Goal: Transaction & Acquisition: Book appointment/travel/reservation

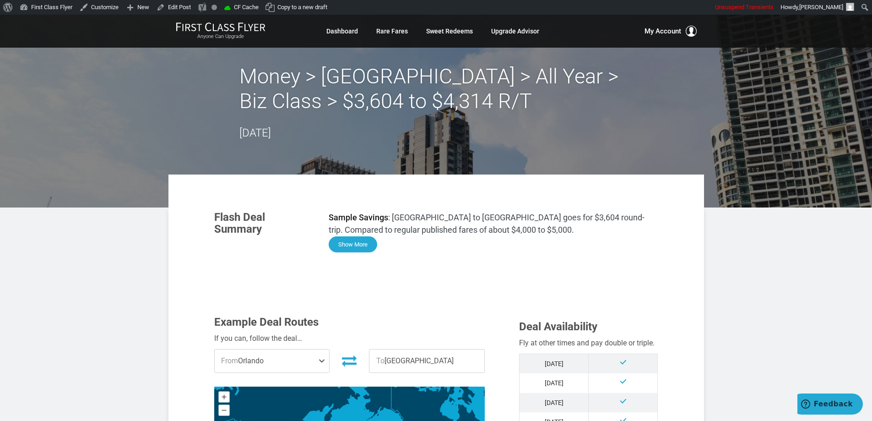
click at [362, 243] on button "Show More" at bounding box center [353, 244] width 49 height 16
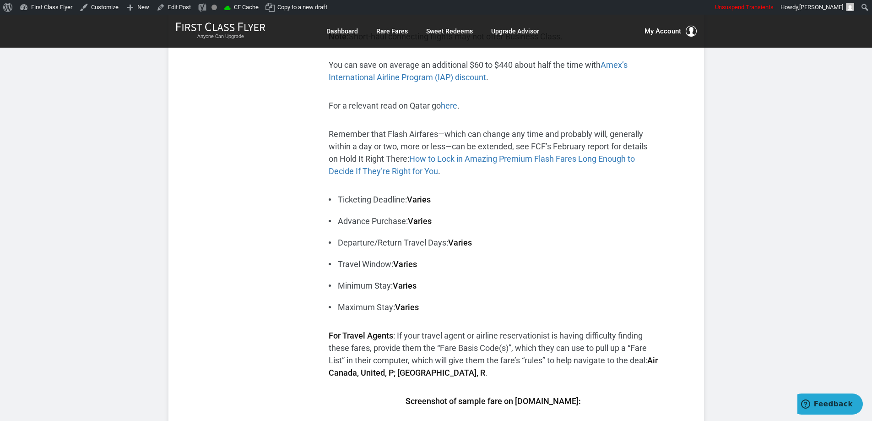
scroll to position [229, 0]
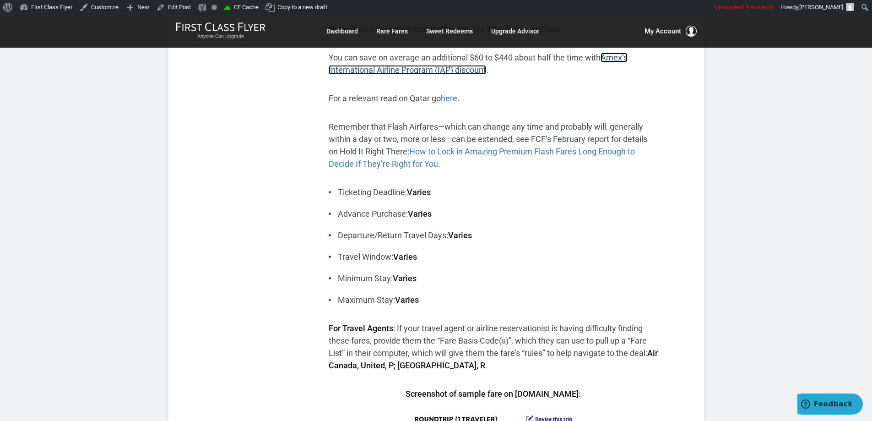
click at [618, 54] on span "Amex’s International Airline Program (IAP) discount" at bounding box center [478, 64] width 299 height 22
click at [454, 98] on link "here" at bounding box center [449, 98] width 16 height 10
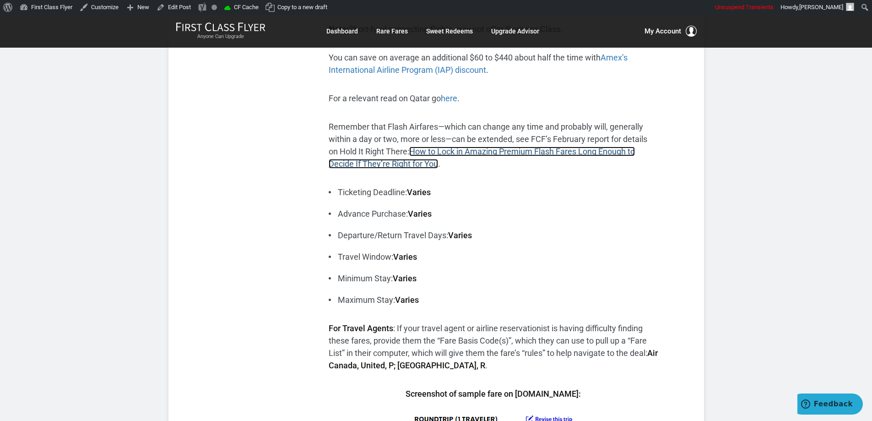
click at [506, 155] on link "How to Lock in Amazing Premium Flash Fares Long Enough to Decide If They’re Rig…" at bounding box center [482, 157] width 306 height 22
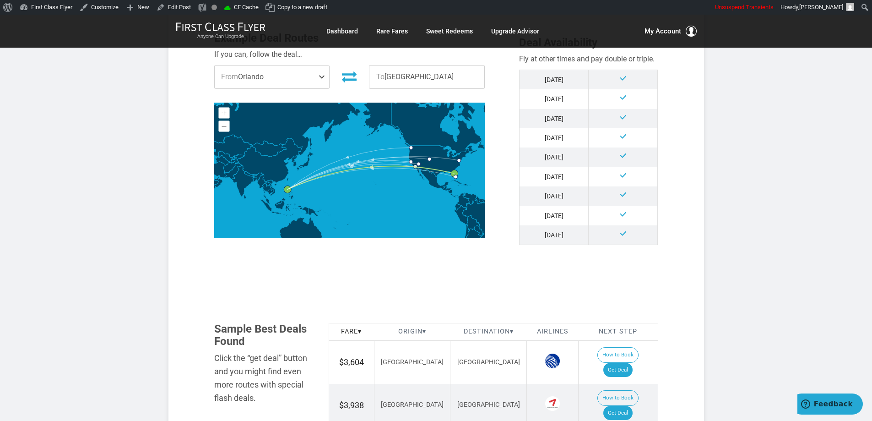
scroll to position [870, 0]
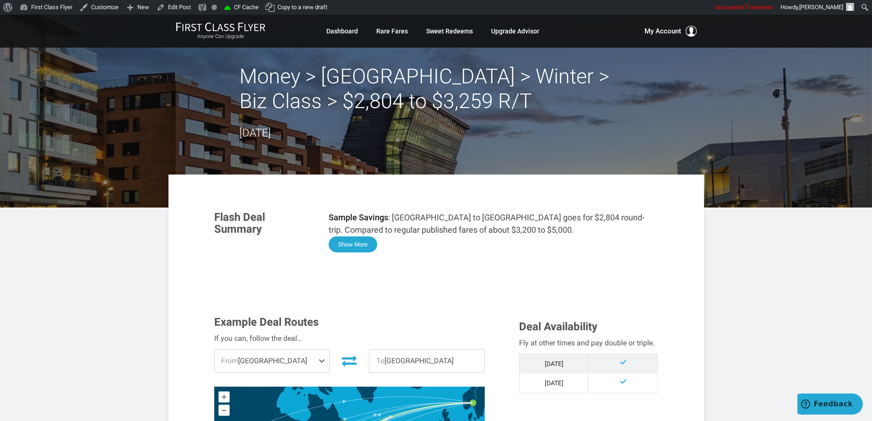
click at [365, 244] on button "Show More" at bounding box center [353, 244] width 49 height 16
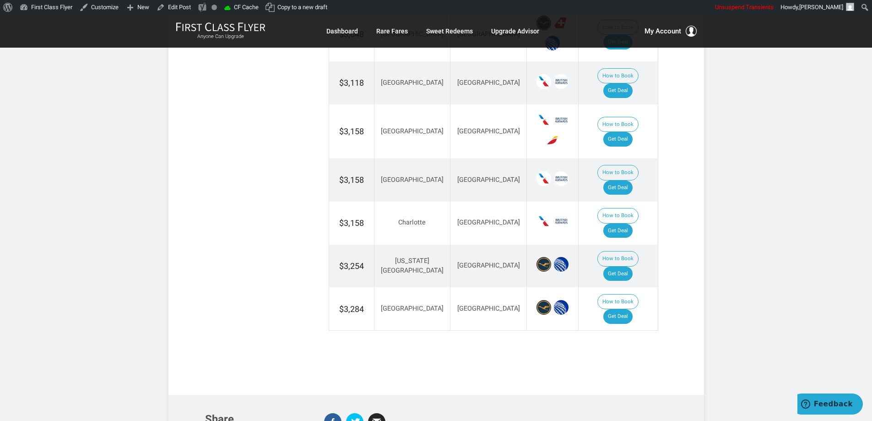
scroll to position [1829, 0]
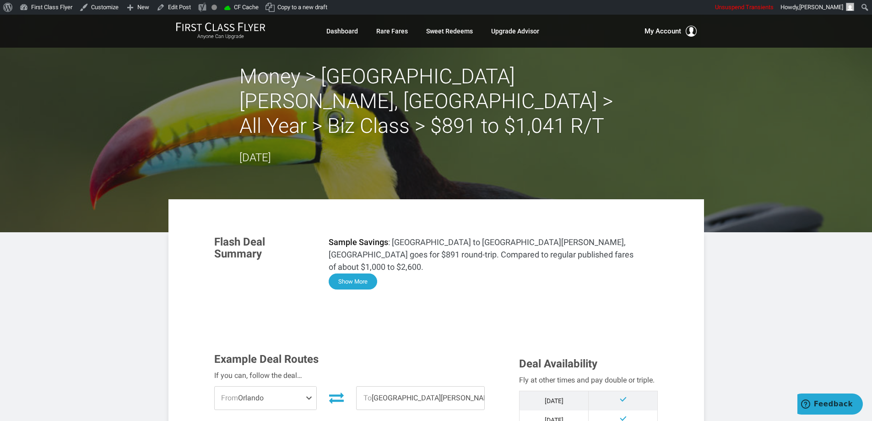
click at [346, 273] on button "Show More" at bounding box center [353, 281] width 49 height 16
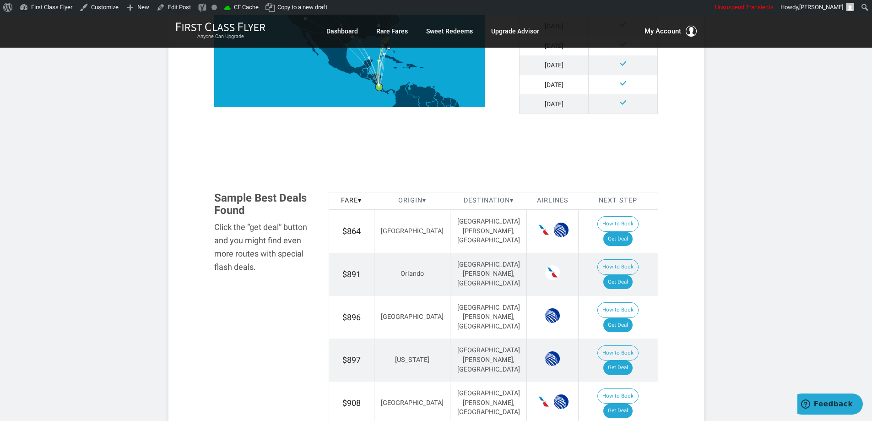
scroll to position [1138, 0]
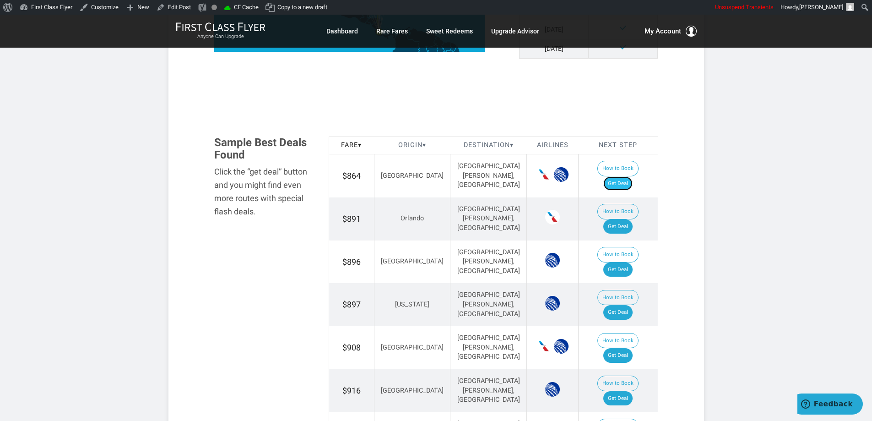
click at [626, 176] on link "Get Deal" at bounding box center [617, 183] width 29 height 15
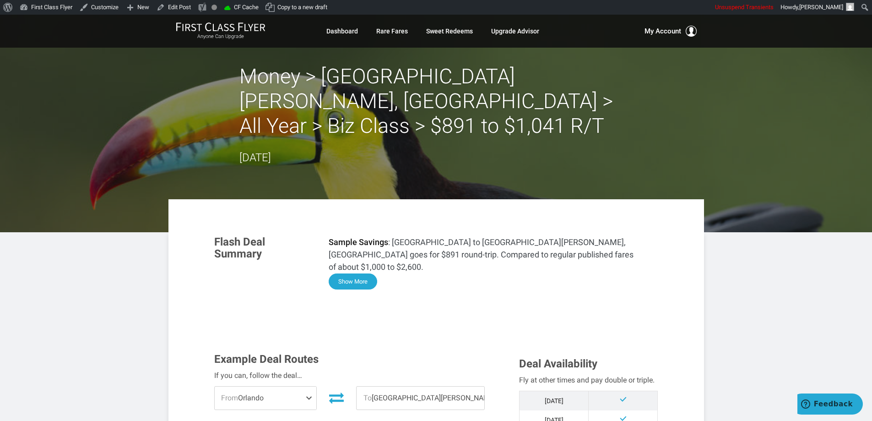
click at [362, 273] on button "Show More" at bounding box center [353, 281] width 49 height 16
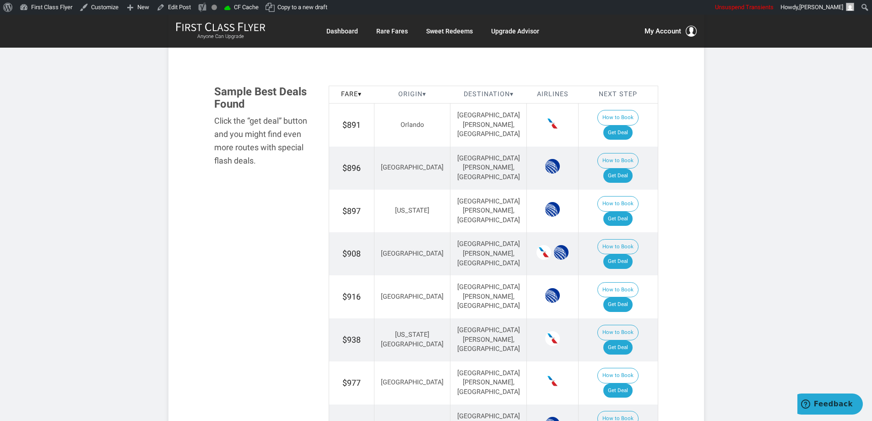
scroll to position [1120, 0]
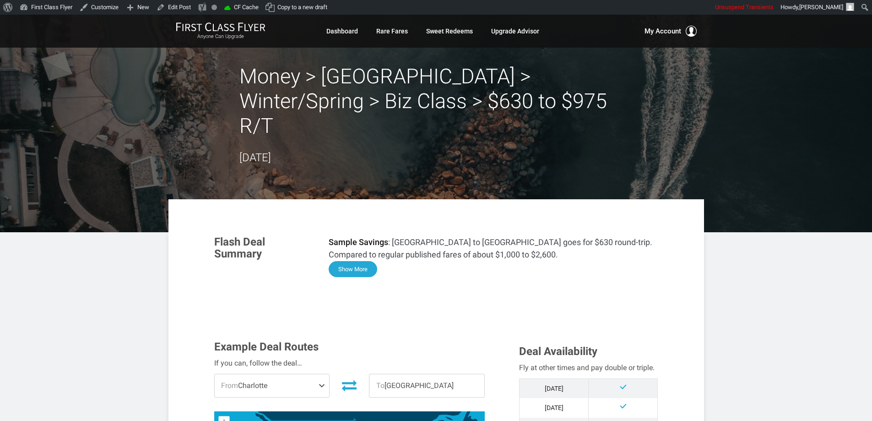
click at [365, 261] on button "Show More" at bounding box center [353, 269] width 49 height 16
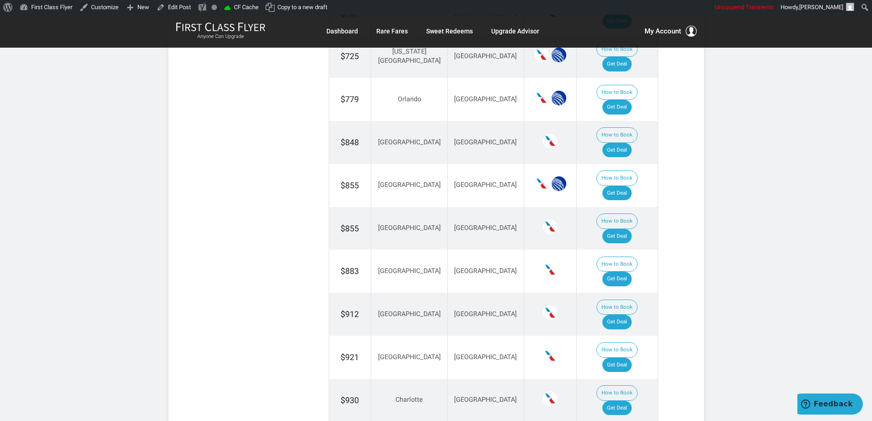
scroll to position [1376, 0]
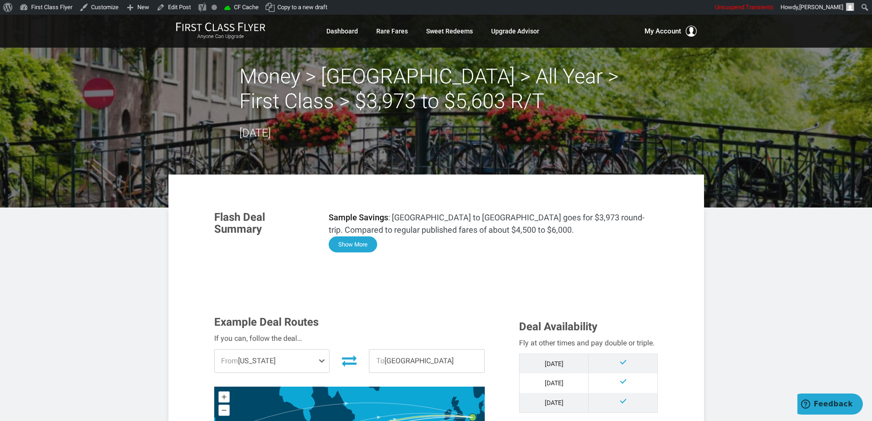
click at [358, 249] on button "Show More" at bounding box center [353, 244] width 49 height 16
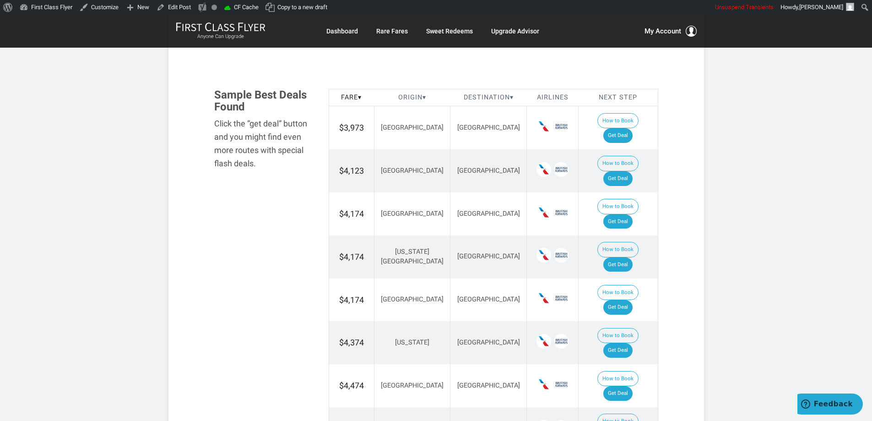
scroll to position [1236, 0]
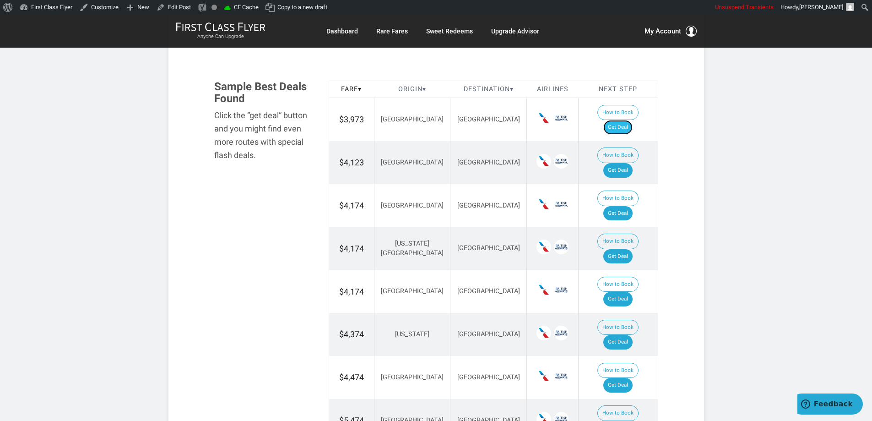
click at [625, 120] on link "Get Deal" at bounding box center [617, 127] width 29 height 15
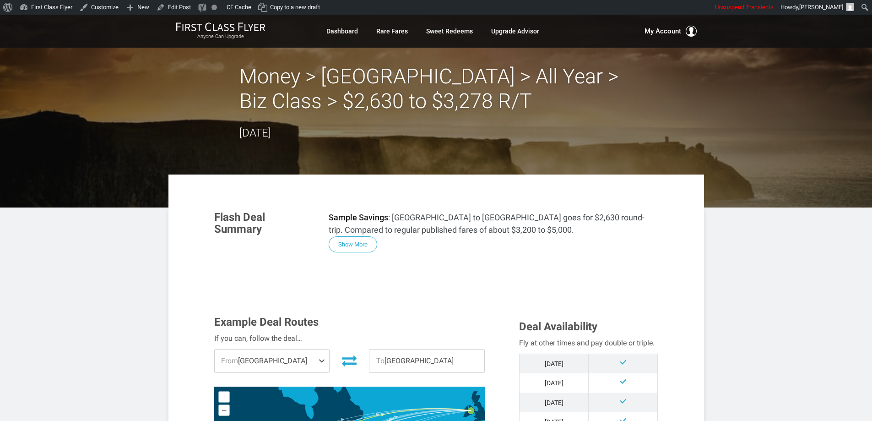
click at [359, 244] on button "Show More" at bounding box center [353, 244] width 49 height 16
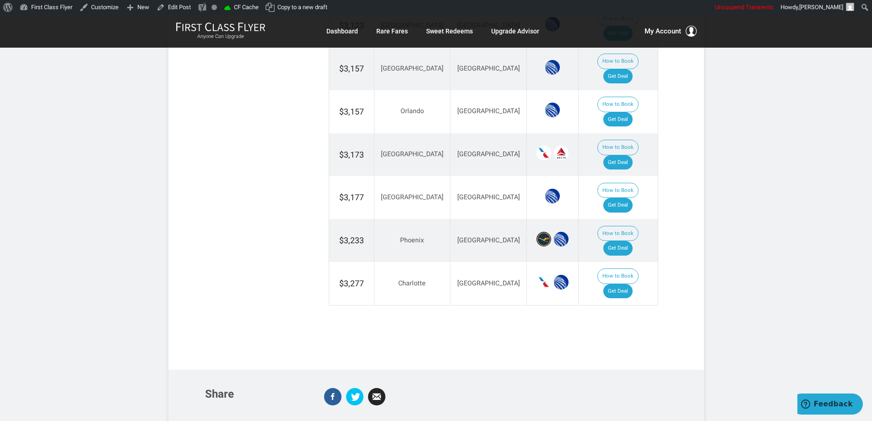
scroll to position [1566, 0]
